Goal: Task Accomplishment & Management: Manage account settings

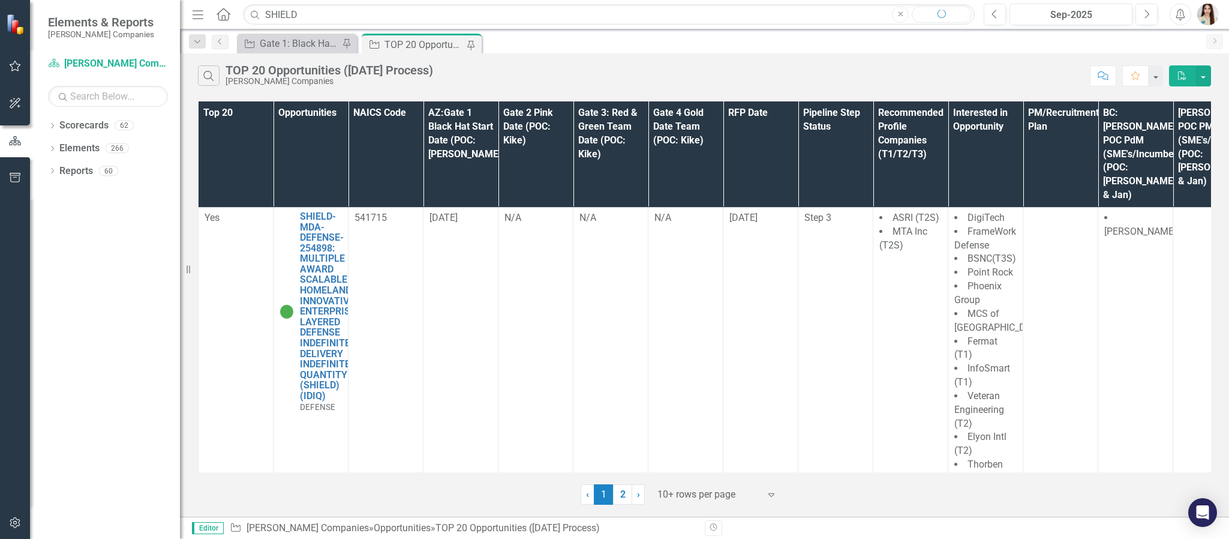
type input "SHIELD"
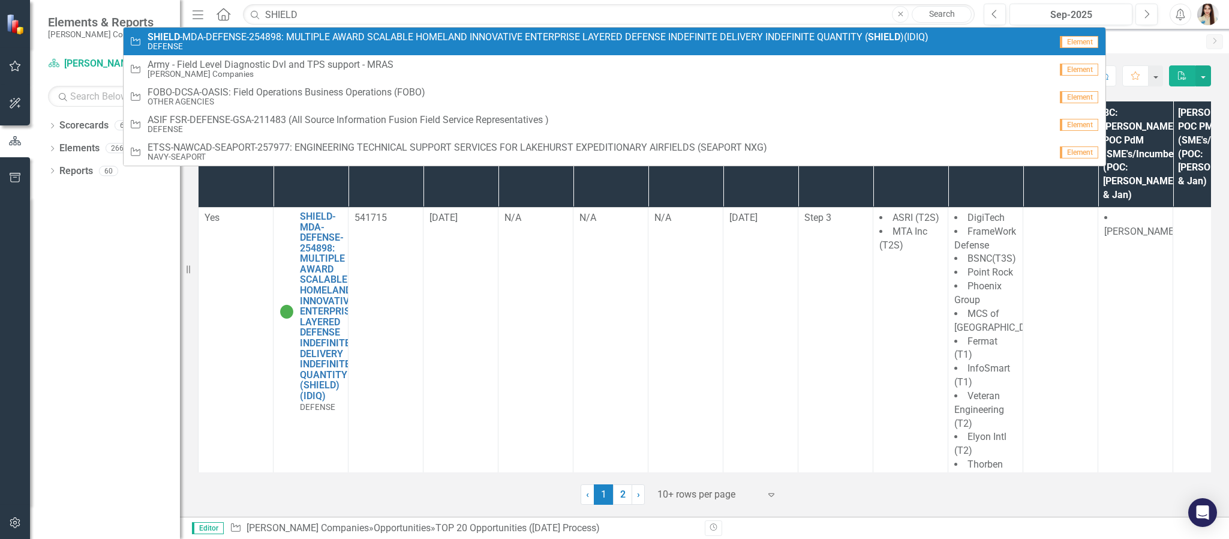
click at [443, 45] on small "DEFENSE" at bounding box center [538, 46] width 781 height 9
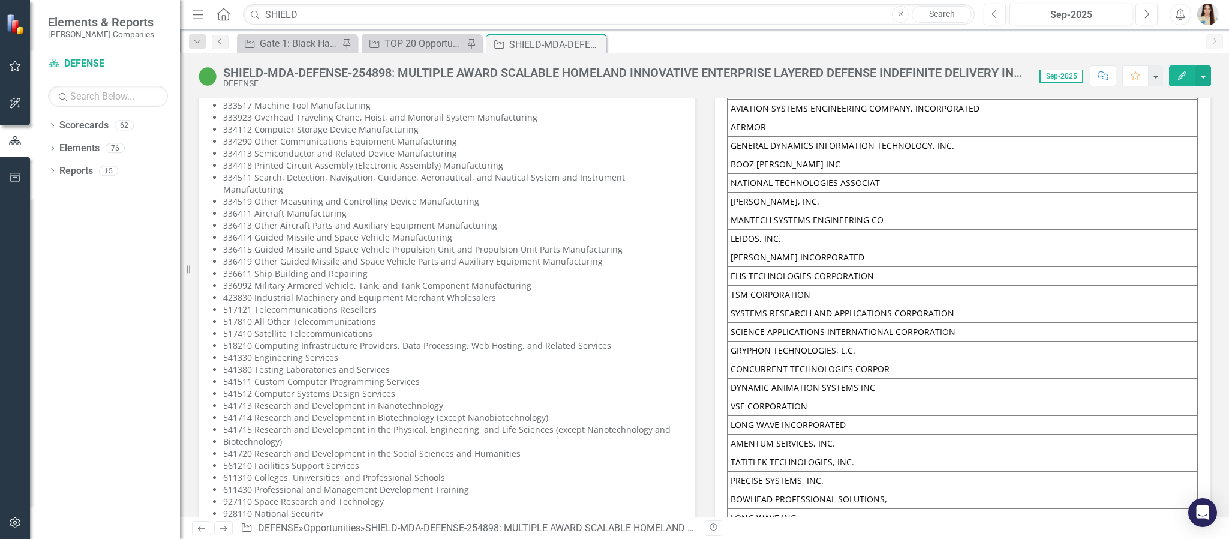
scroll to position [2880, 0]
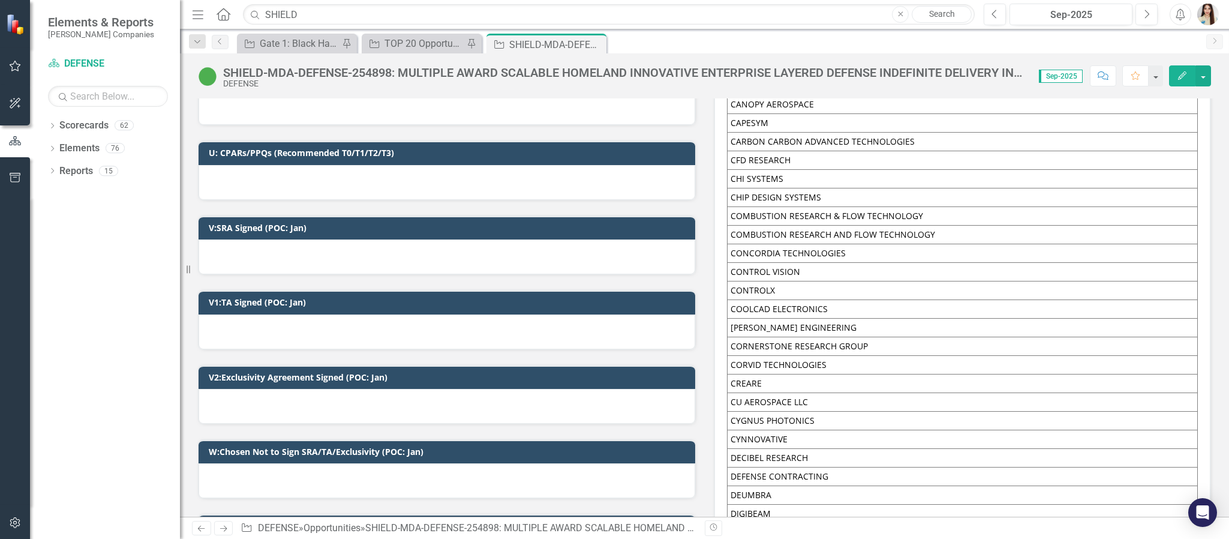
click at [316, 257] on div at bounding box center [447, 256] width 497 height 35
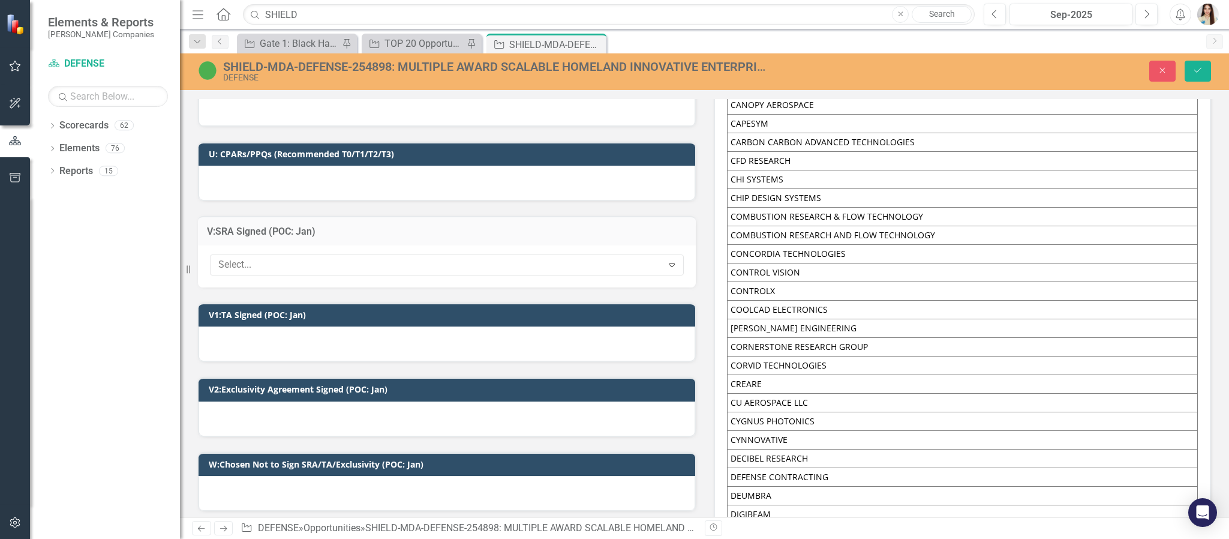
click at [316, 257] on div at bounding box center [438, 265] width 449 height 16
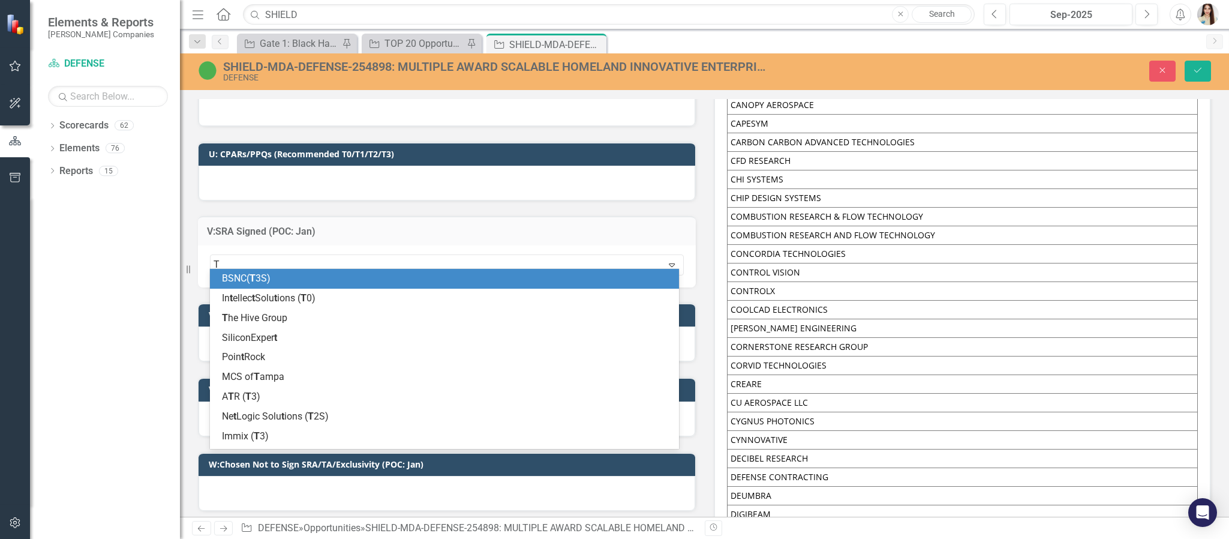
type input "TH"
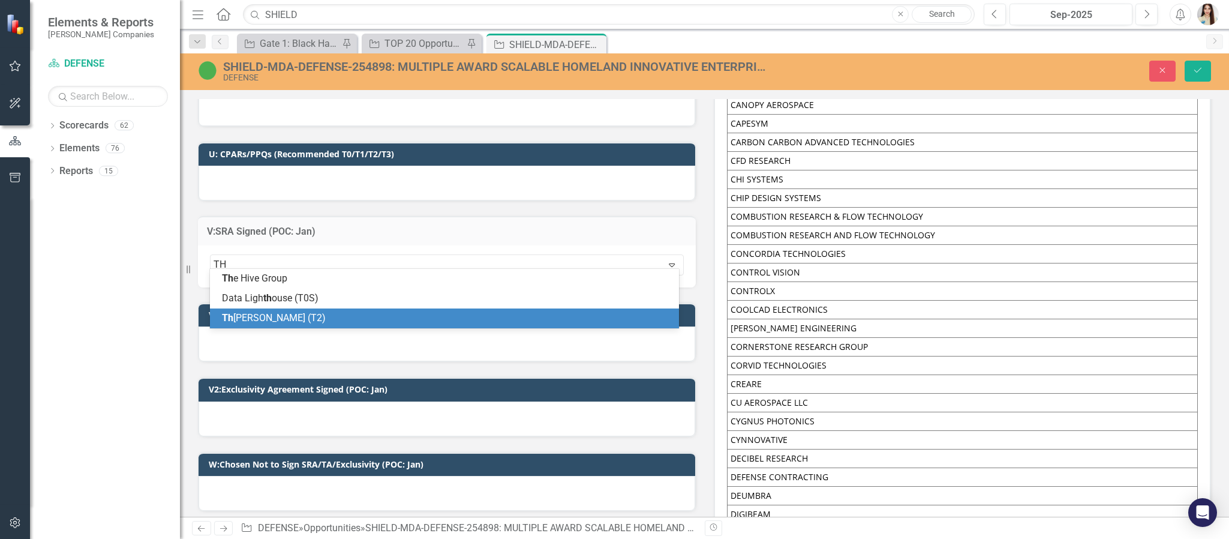
click at [290, 319] on div "Th [PERSON_NAME] (T2)" at bounding box center [447, 318] width 450 height 14
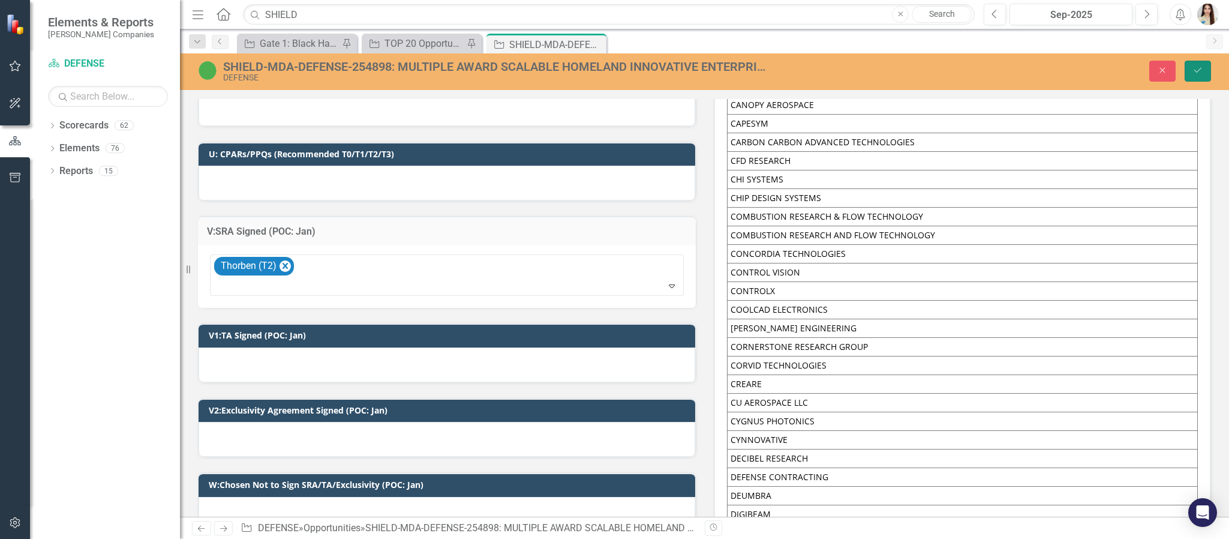
click at [1199, 64] on button "Save" at bounding box center [1198, 71] width 26 height 21
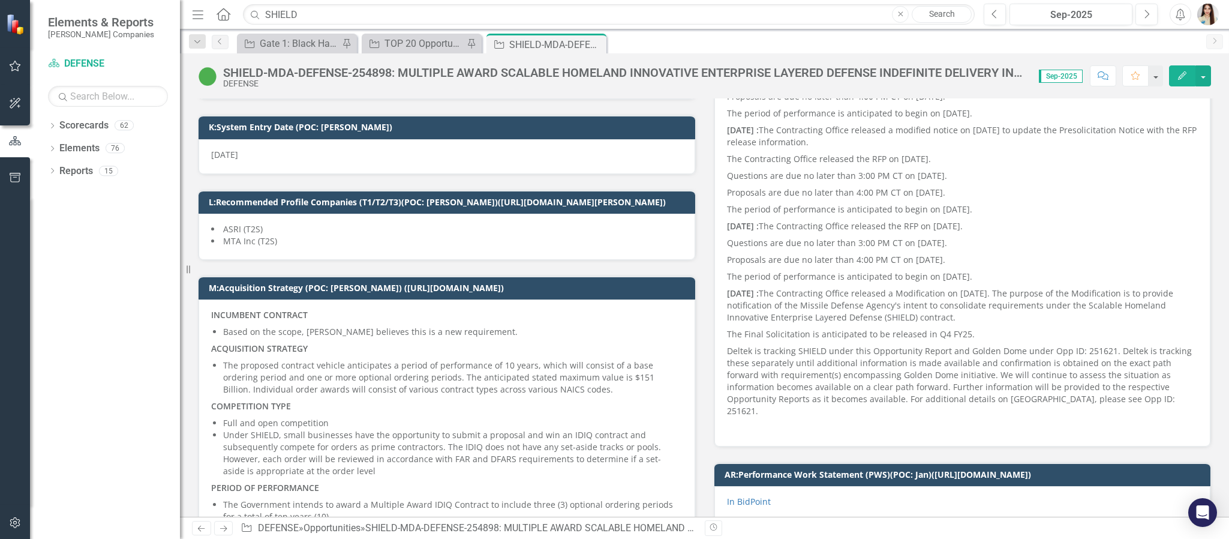
scroll to position [360, 0]
